Goal: Find contact information: Find contact information

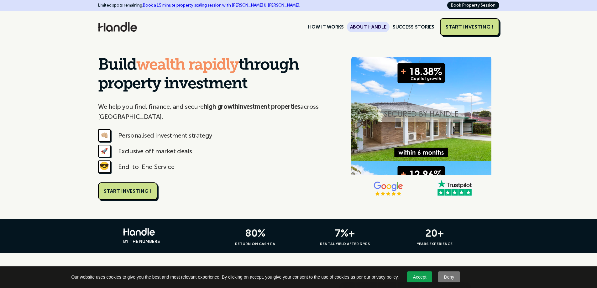
click at [378, 28] on link "ABOUT HANDLE" at bounding box center [368, 27] width 43 height 11
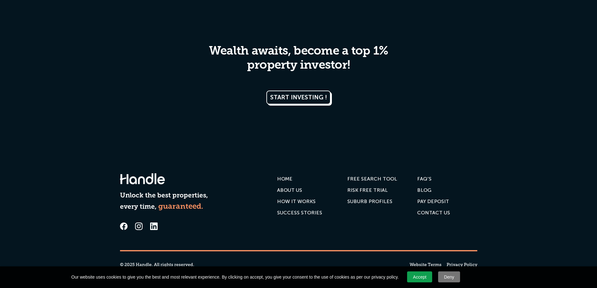
scroll to position [1296, 0]
click at [427, 213] on div "Contact us" at bounding box center [433, 213] width 33 height 6
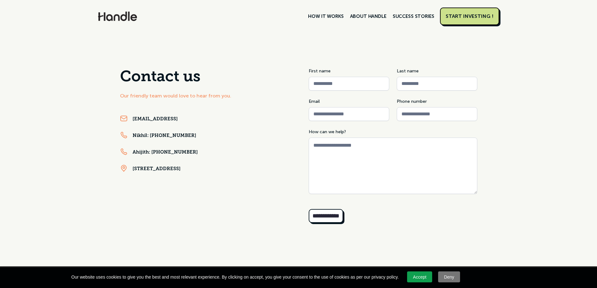
drag, startPoint x: 199, startPoint y: 119, endPoint x: 134, endPoint y: 123, distance: 65.6
click at [134, 123] on div "support@handle.properties" at bounding box center [204, 119] width 169 height 9
copy link "support@handle.properties"
